Goal: Task Accomplishment & Management: Manage account settings

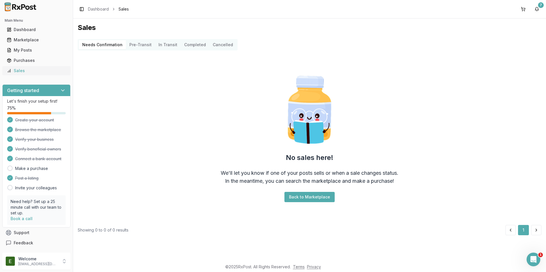
click at [44, 73] on div "Sales" at bounding box center [36, 71] width 59 height 6
click at [292, 195] on button "Back to Marketplace" at bounding box center [309, 197] width 50 height 10
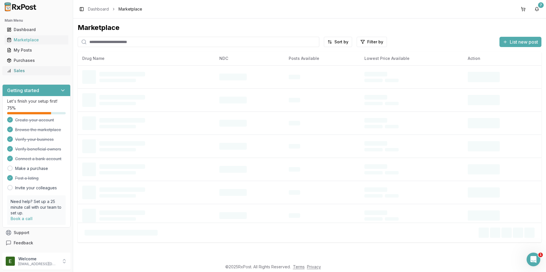
click at [47, 69] on div "Sales" at bounding box center [36, 71] width 59 height 6
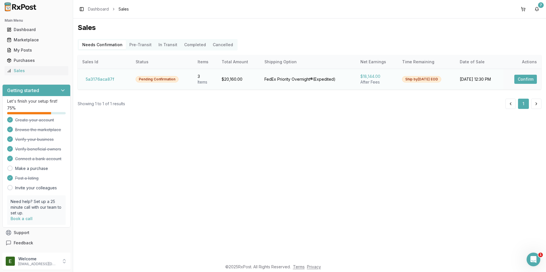
drag, startPoint x: 525, startPoint y: 81, endPoint x: 522, endPoint y: 83, distance: 3.5
click at [524, 81] on button "Confirm" at bounding box center [525, 79] width 23 height 9
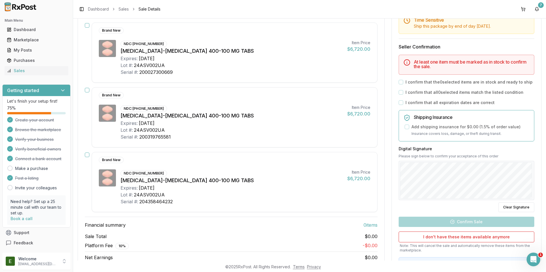
scroll to position [86, 0]
click at [89, 26] on div "Brand New NDC: [PHONE_NUMBER] [MEDICAL_DATA]-[MEDICAL_DATA] 400-100 MG TABS Exp…" at bounding box center [231, 52] width 293 height 60
click at [89, 26] on button "button" at bounding box center [87, 25] width 5 height 5
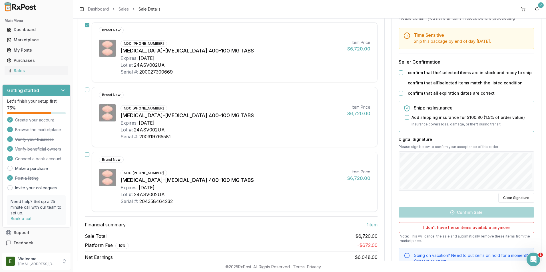
click at [87, 91] on button "button" at bounding box center [87, 90] width 5 height 5
click at [88, 154] on button "button" at bounding box center [87, 155] width 5 height 5
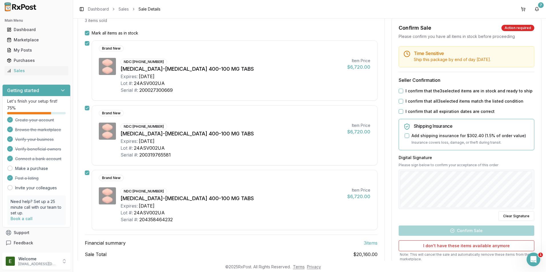
scroll to position [53, 0]
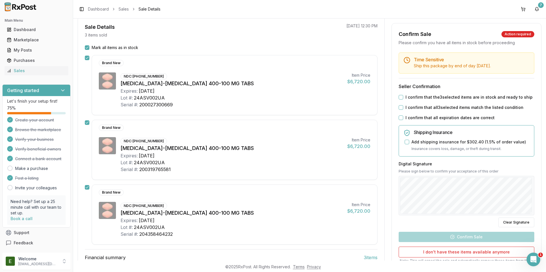
click at [403, 98] on div "I confirm that the 3 selected items are in stock and ready to ship" at bounding box center [467, 98] width 136 height 6
click at [400, 106] on button "I confirm that all 3 selected items match the listed condition" at bounding box center [401, 107] width 5 height 5
click at [401, 97] on button "I confirm that the 3 selected items are in stock and ready to ship" at bounding box center [401, 97] width 5 height 5
click at [400, 118] on button "I confirm that all expiration dates are correct" at bounding box center [401, 118] width 5 height 5
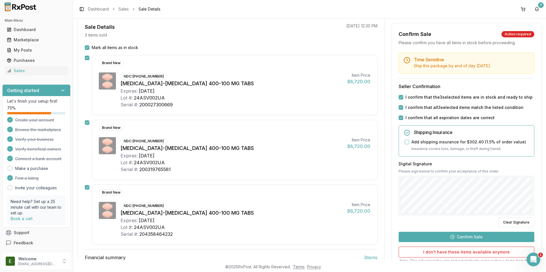
click at [458, 238] on button "Confirm Sale" at bounding box center [467, 237] width 136 height 10
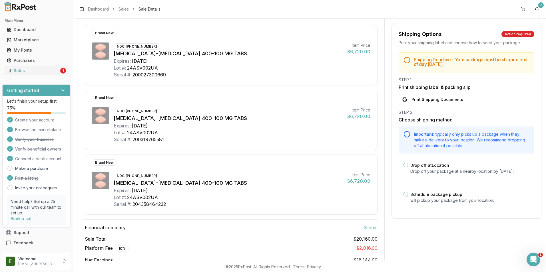
scroll to position [100, 0]
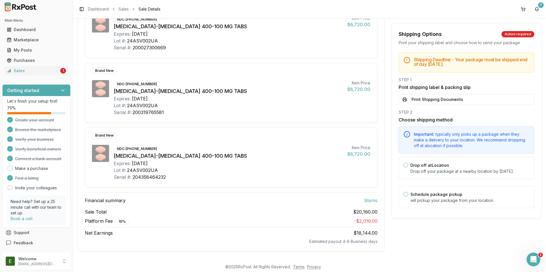
click at [423, 102] on button "Print Shipping Documents" at bounding box center [467, 99] width 136 height 11
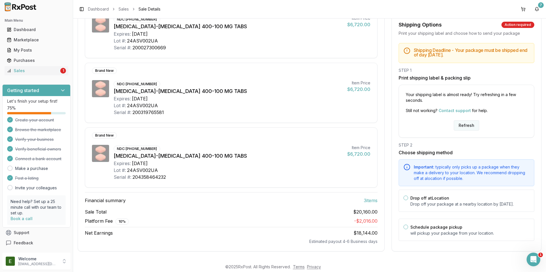
click at [464, 121] on button "Refresh" at bounding box center [466, 126] width 25 height 10
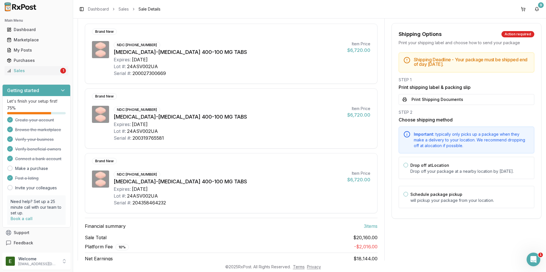
scroll to position [86, 0]
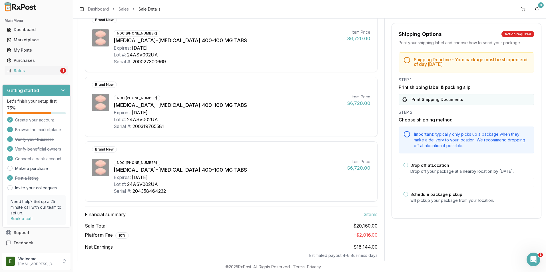
click at [438, 99] on button "Print Shipping Documents" at bounding box center [467, 99] width 136 height 11
click at [35, 68] on link "Sales 1" at bounding box center [37, 71] width 64 height 10
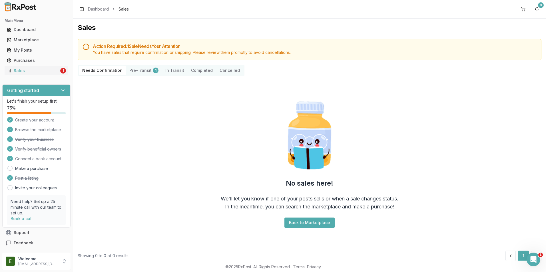
click at [133, 71] on button "Pre-Transit 1" at bounding box center [144, 70] width 36 height 9
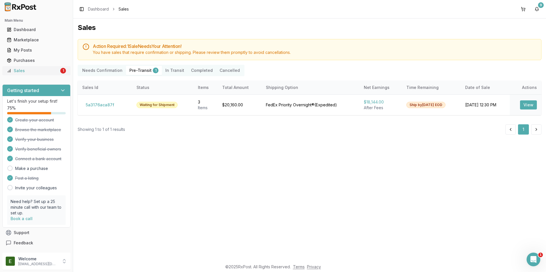
click at [27, 72] on div "Sales" at bounding box center [33, 71] width 52 height 6
